Goal: Transaction & Acquisition: Purchase product/service

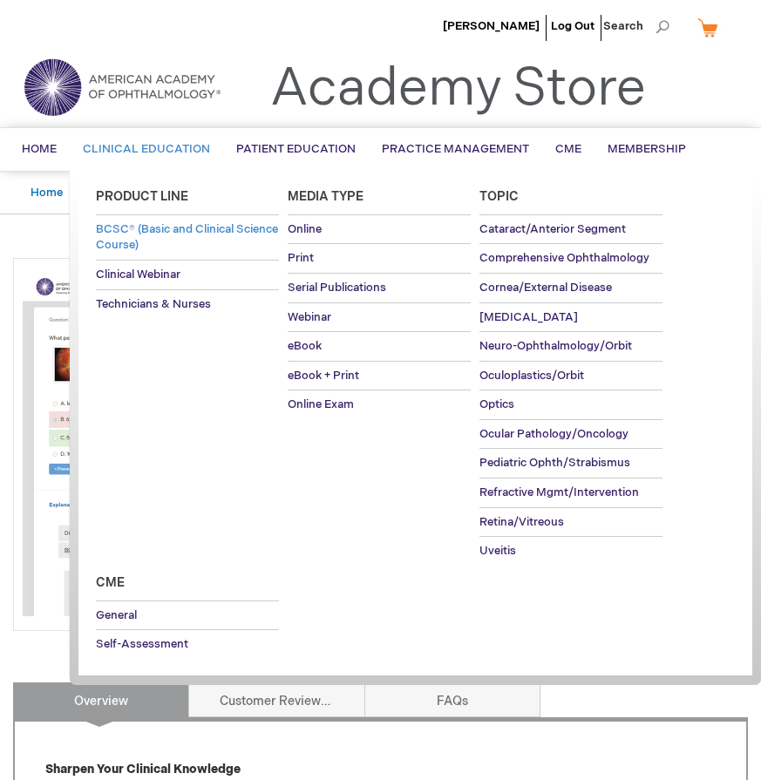
click at [186, 238] on link "BCSC® (Basic and Clinical Science Course)" at bounding box center [187, 237] width 183 height 44
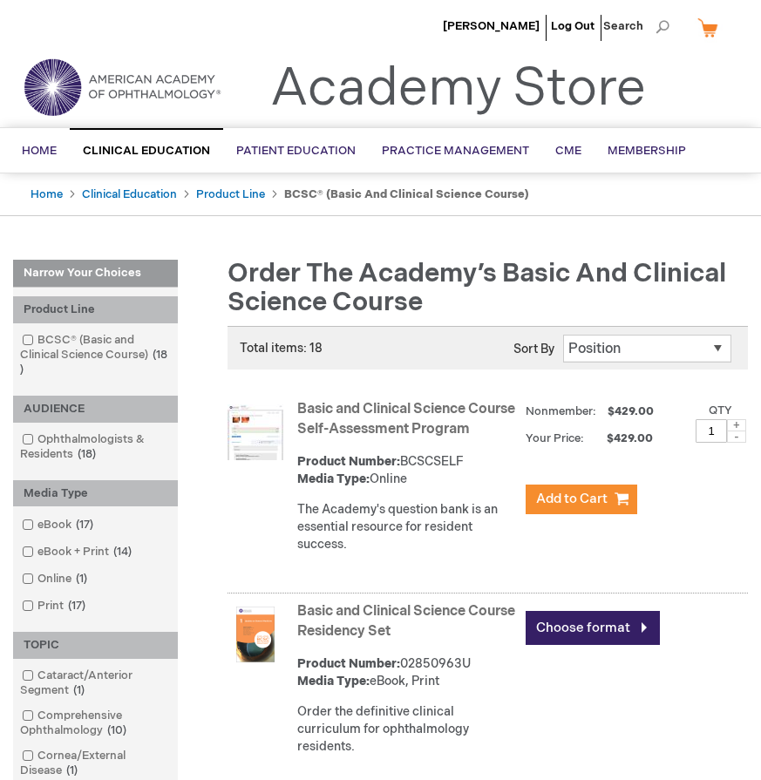
click at [352, 412] on link "Basic and Clinical Science Course Self-Assessment Program" at bounding box center [406, 419] width 218 height 37
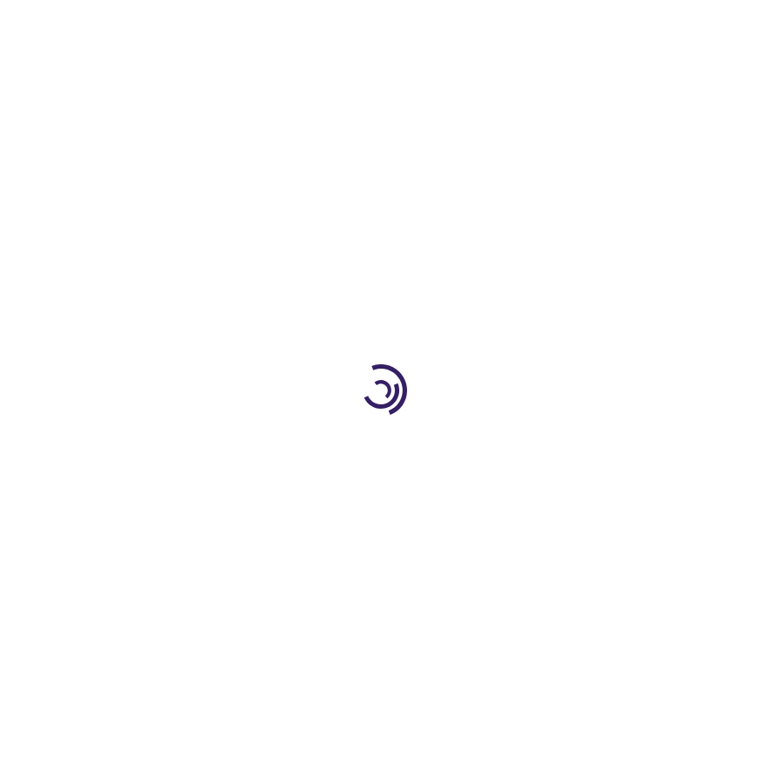
type input "1"
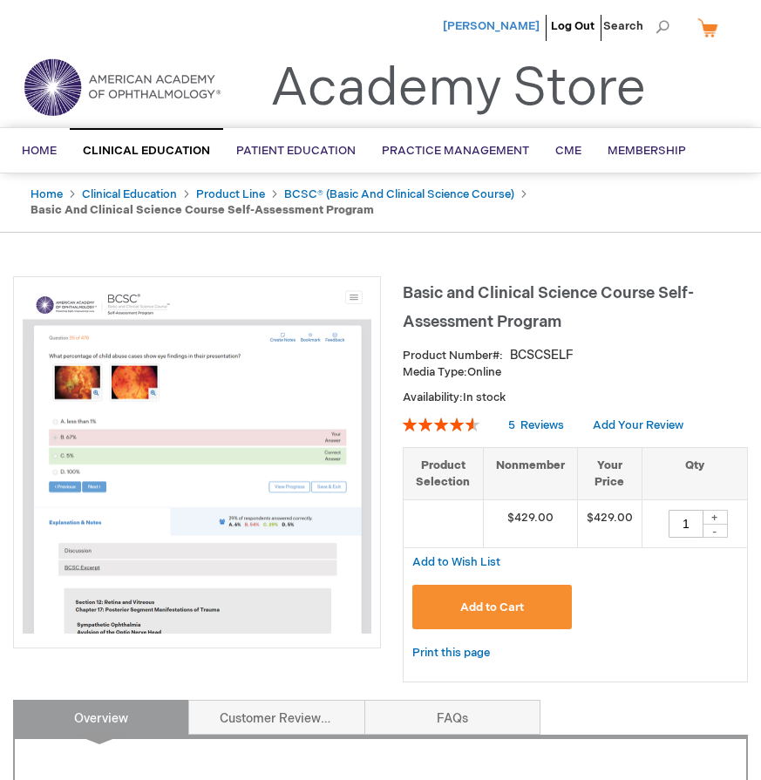
click at [518, 24] on span "[PERSON_NAME]" at bounding box center [491, 26] width 97 height 14
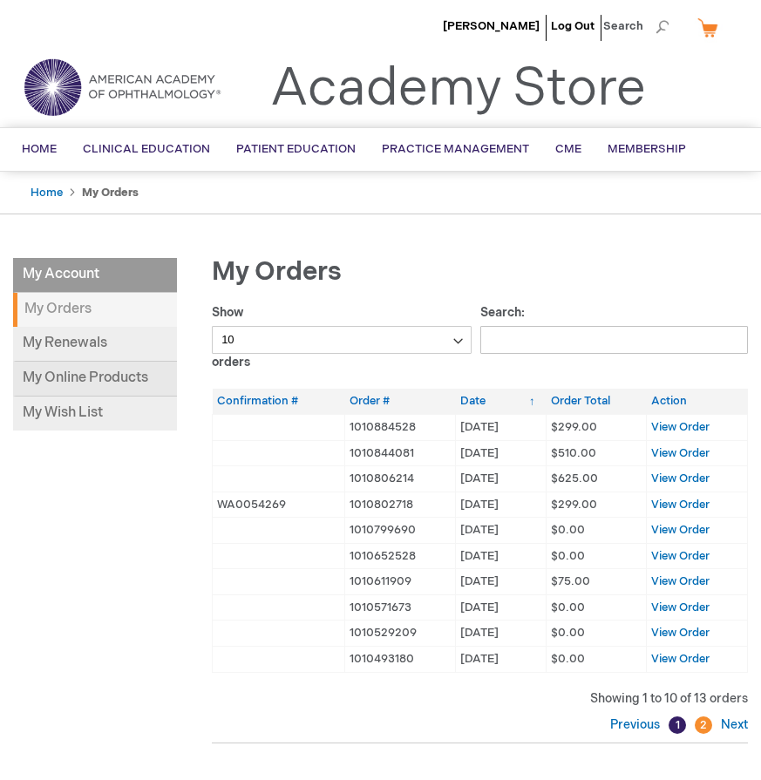
click at [80, 377] on link "My Online Products" at bounding box center [95, 379] width 164 height 35
